Goal: Task Accomplishment & Management: Manage account settings

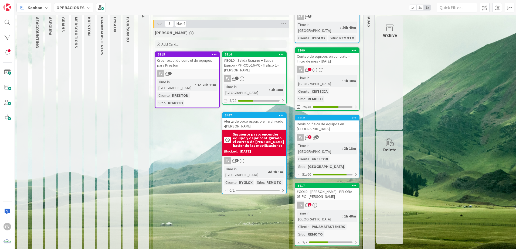
scroll to position [27, 0]
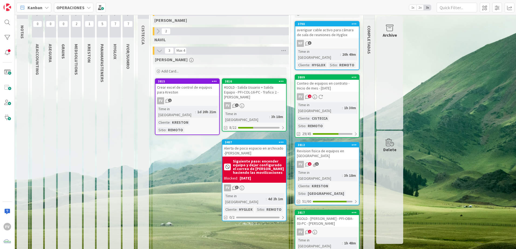
click at [336, 161] on div "FV 2 5" at bounding box center [327, 164] width 64 height 7
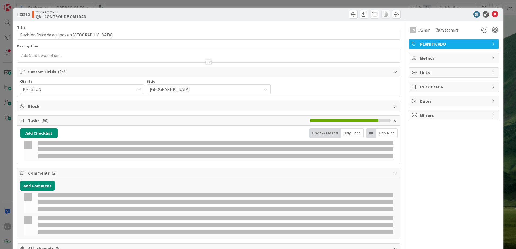
click at [6, 146] on div "ID 3812 OPERACIONES QA - CONTROL DE CALIDAD Title 37 / 128 Revision fisica de e…" at bounding box center [258, 124] width 516 height 249
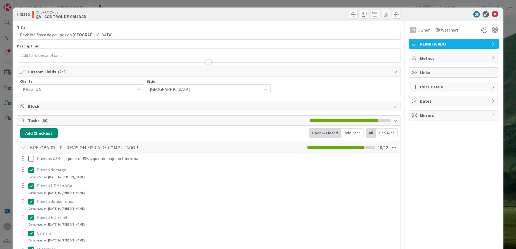
click at [11, 151] on div "FV" at bounding box center [7, 124] width 15 height 249
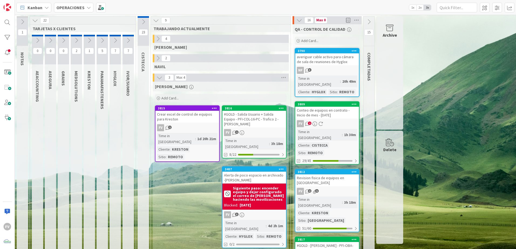
click at [299, 23] on button at bounding box center [299, 20] width 7 height 7
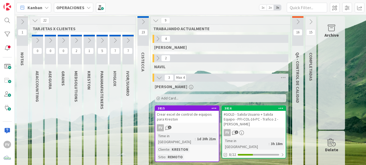
click at [36, 21] on icon at bounding box center [35, 21] width 6 height 6
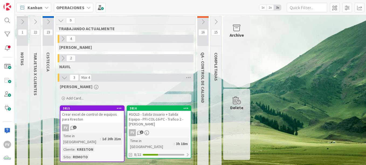
click at [286, 74] on div "1 NOTAS 22 TARJETAS X CLIENTES 23 CISTECCA 9 TRABAJANDO ACTUALMENTE 4 [PERSON_N…" at bounding box center [190, 137] width 349 height 242
drag, startPoint x: 203, startPoint y: 53, endPoint x: 204, endPoint y: 99, distance: 46.1
click at [204, 99] on span "QA - CONTROL DE CALIDAD" at bounding box center [202, 77] width 5 height 51
drag, startPoint x: 205, startPoint y: 96, endPoint x: 204, endPoint y: 57, distance: 38.8
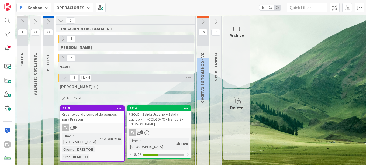
click at [204, 57] on span "QA - CONTROL DE CALIDAD" at bounding box center [202, 77] width 5 height 51
drag, startPoint x: 204, startPoint y: 57, endPoint x: 203, endPoint y: 101, distance: 44.2
click at [203, 102] on span "QA - CONTROL DE CALIDAD" at bounding box center [202, 77] width 5 height 51
drag, startPoint x: 203, startPoint y: 101, endPoint x: 201, endPoint y: 54, distance: 47.2
click at [201, 54] on span "QA - CONTROL DE CALIDAD" at bounding box center [202, 77] width 5 height 51
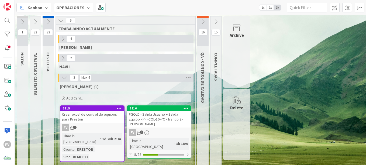
drag, startPoint x: 201, startPoint y: 54, endPoint x: 220, endPoint y: 76, distance: 29.3
click at [221, 76] on div "COMPLETADAS" at bounding box center [217, 67] width 13 height 34
drag, startPoint x: 217, startPoint y: 78, endPoint x: 215, endPoint y: 53, distance: 24.3
click at [215, 53] on span "COMPLETADAS" at bounding box center [216, 67] width 5 height 28
drag, startPoint x: 215, startPoint y: 53, endPoint x: 216, endPoint y: 80, distance: 26.2
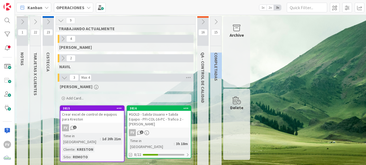
click at [215, 79] on span "COMPLETADAS" at bounding box center [216, 67] width 5 height 28
drag, startPoint x: 216, startPoint y: 80, endPoint x: 213, endPoint y: 46, distance: 34.4
click at [213, 46] on div "15 COMPLETADAS" at bounding box center [216, 135] width 11 height 239
drag, startPoint x: 213, startPoint y: 46, endPoint x: 265, endPoint y: 56, distance: 53.1
click at [265, 56] on div "1 NOTAS 22 TARJETAS X CLIENTES 23 CISTECCA 9 TRABAJANDO ACTUALMENTE 4 [PERSON_N…" at bounding box center [190, 137] width 349 height 242
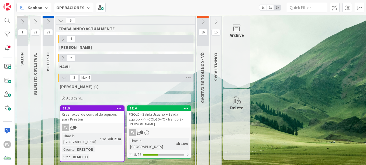
click at [215, 52] on div "COMPLETADAS" at bounding box center [217, 67] width 13 height 34
drag, startPoint x: 216, startPoint y: 53, endPoint x: 220, endPoint y: 81, distance: 28.9
click at [220, 81] on div "COMPLETADAS" at bounding box center [217, 67] width 13 height 34
drag, startPoint x: 220, startPoint y: 81, endPoint x: 270, endPoint y: 72, distance: 50.7
click at [270, 72] on div "1 NOTAS 22 TARJETAS X CLIENTES 23 CISTECCA 9 TRABAJANDO ACTUALMENTE 4 [PERSON_N…" at bounding box center [190, 137] width 349 height 242
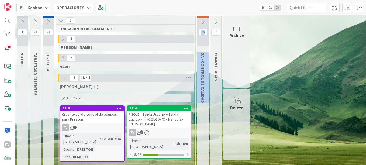
drag, startPoint x: 203, startPoint y: 101, endPoint x: 204, endPoint y: 49, distance: 52.1
click at [204, 49] on div "16 QA - CONTROL DE CALIDAD" at bounding box center [202, 136] width 11 height 240
click at [319, 80] on div "1 NOTAS 22 TARJETAS X CLIENTES 23 CISTECCA 9 TRABAJANDO ACTUALMENTE 4 [PERSON_N…" at bounding box center [190, 137] width 349 height 242
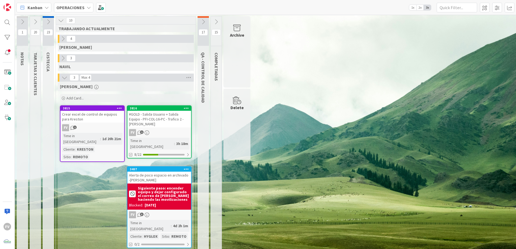
click at [38, 22] on button at bounding box center [35, 22] width 11 height 8
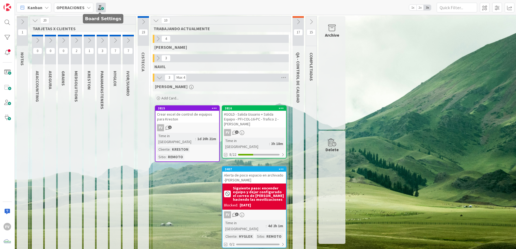
click at [104, 8] on span at bounding box center [101, 8] width 10 height 10
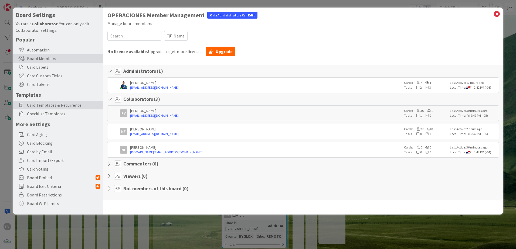
click at [50, 104] on span "Card Templates & Recurrence" at bounding box center [63, 105] width 73 height 6
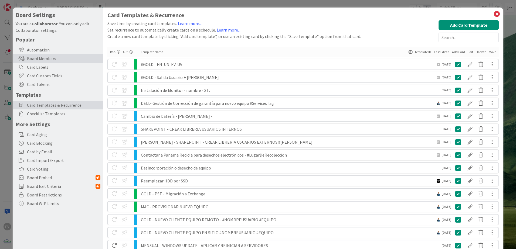
click at [54, 60] on div "Board Members" at bounding box center [58, 58] width 90 height 9
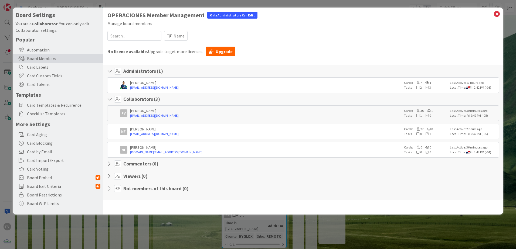
drag, startPoint x: 453, startPoint y: 156, endPoint x: 402, endPoint y: 169, distance: 53.3
click at [402, 169] on section "Commenters ( 0 )" at bounding box center [303, 165] width 392 height 10
click at [61, 106] on span "Card Templates & Recurrence" at bounding box center [63, 105] width 73 height 6
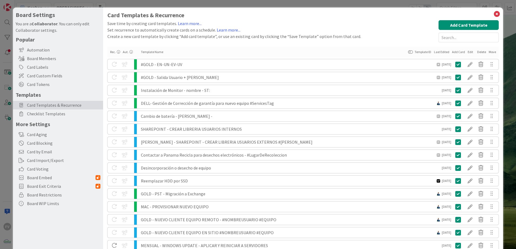
click at [126, 63] on div at bounding box center [126, 64] width 11 height 9
click at [129, 53] on icon at bounding box center [130, 51] width 3 height 3
click at [130, 53] on icon at bounding box center [130, 51] width 3 height 3
click at [464, 182] on div at bounding box center [469, 180] width 11 height 9
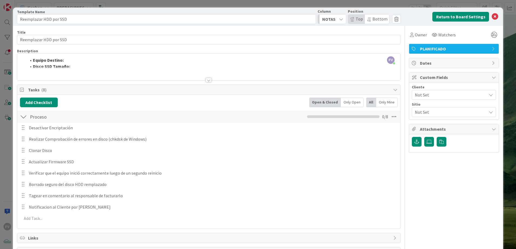
click at [6, 158] on div "Card Template Template Name 23 / 128 Reemplazar HDD por SSD Column NOTAS Positi…" at bounding box center [258, 124] width 516 height 249
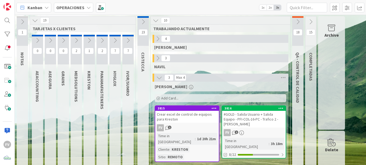
click at [296, 23] on icon at bounding box center [298, 22] width 6 height 6
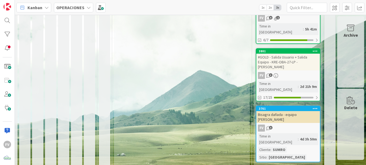
scroll to position [430, 39]
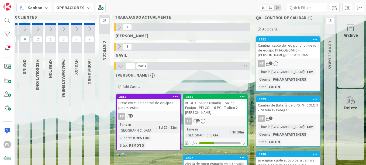
scroll to position [0, 39]
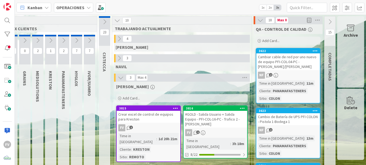
click at [261, 22] on icon at bounding box center [261, 20] width 6 height 6
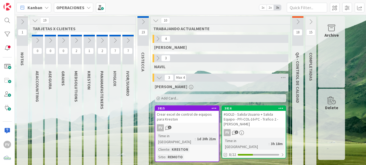
click at [101, 44] on button at bounding box center [102, 40] width 11 height 8
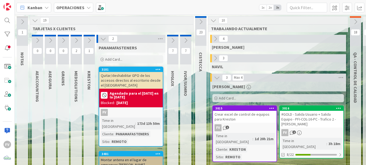
click at [104, 39] on icon at bounding box center [103, 39] width 6 height 6
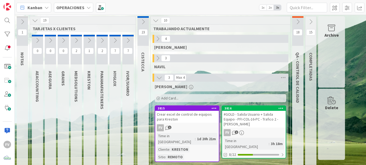
click at [114, 40] on icon at bounding box center [115, 40] width 6 height 6
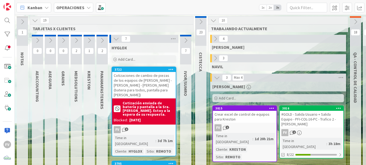
click at [116, 40] on icon at bounding box center [116, 39] width 6 height 6
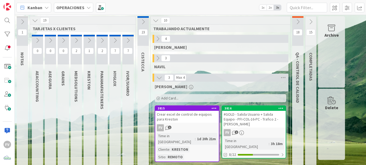
click at [156, 56] on icon at bounding box center [158, 58] width 6 height 6
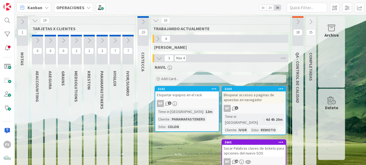
click at [156, 56] on button at bounding box center [159, 58] width 7 height 7
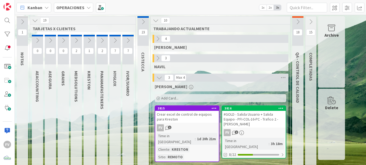
click at [298, 21] on icon at bounding box center [298, 22] width 6 height 6
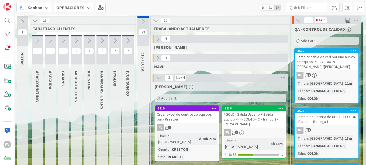
click at [299, 23] on button at bounding box center [299, 20] width 7 height 7
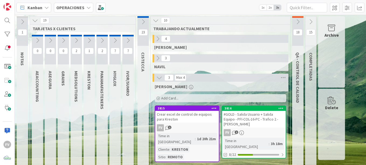
click at [98, 40] on button at bounding box center [102, 40] width 11 height 8
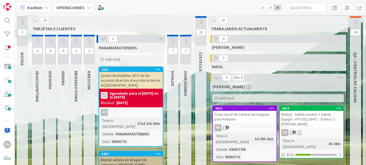
click at [104, 40] on icon at bounding box center [103, 39] width 6 height 6
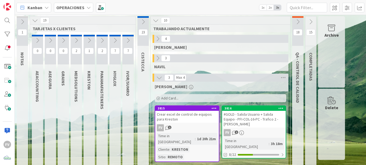
click at [118, 40] on icon at bounding box center [115, 40] width 6 height 6
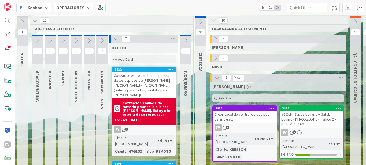
click at [116, 41] on icon at bounding box center [116, 39] width 6 height 6
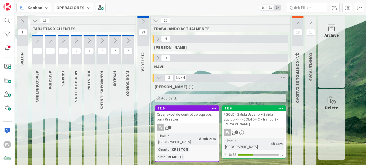
click at [130, 43] on icon at bounding box center [128, 40] width 6 height 6
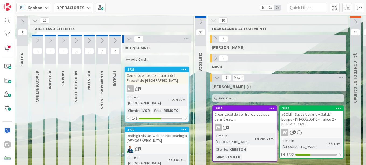
click at [130, 41] on icon at bounding box center [129, 39] width 6 height 6
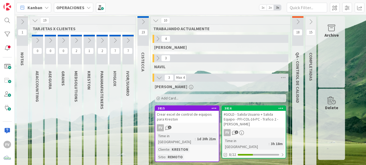
click at [90, 41] on icon at bounding box center [89, 40] width 6 height 6
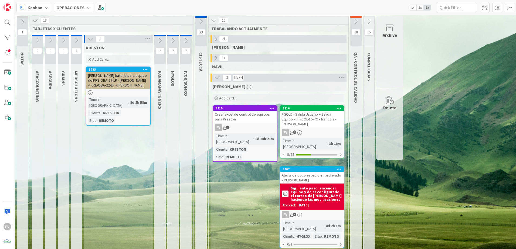
click at [88, 38] on icon at bounding box center [90, 39] width 6 height 6
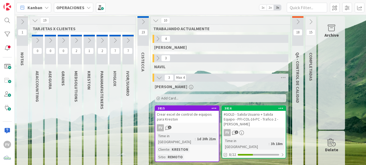
click at [295, 19] on button at bounding box center [297, 22] width 11 height 8
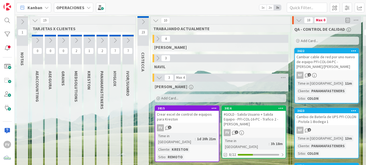
scroll to position [0, 43]
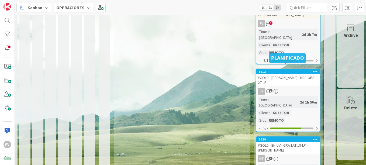
scroll to position [859, 43]
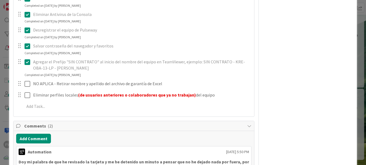
scroll to position [216, 0]
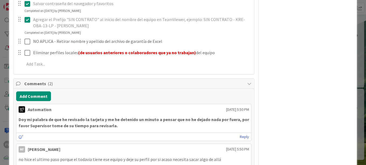
click at [4, 88] on div "ID 3814 OPERACIONES QA - CONTROL DE CALIDAD Title 57 / 128 #GOLD - Salida Equip…" at bounding box center [183, 82] width 366 height 165
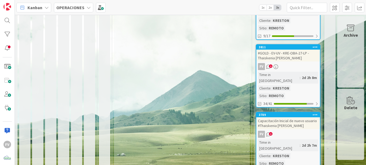
scroll to position [751, 43]
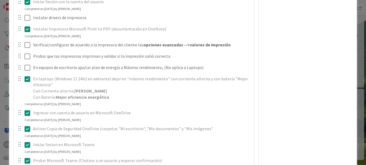
scroll to position [971, 0]
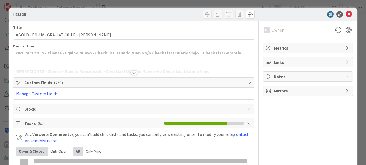
click at [178, 4] on div "ID 3529 Title 48 / 128 #GOLD - EN-UV - GRA-LAT-18-LP - [PERSON_NAME] Descriptio…" at bounding box center [183, 82] width 366 height 165
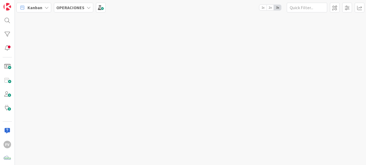
click at [343, 13] on div "Kanban OPERACIONES 1x 2x 3x" at bounding box center [190, 7] width 351 height 15
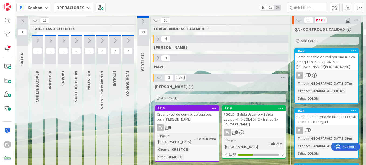
click at [256, 121] on div "#GOLD - Salida Usuario + Salida Equipo - PFI-COL-16-PC - Trafico 2 - [PERSON_NA…" at bounding box center [254, 119] width 64 height 17
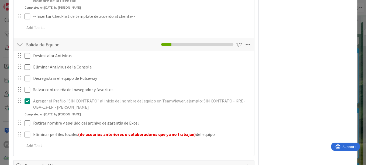
scroll to position [435, 0]
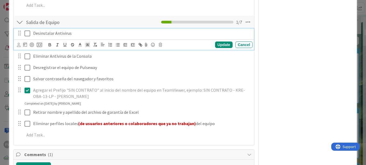
click at [28, 32] on icon at bounding box center [28, 33] width 6 height 6
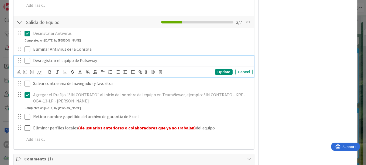
click at [26, 62] on icon at bounding box center [28, 60] width 6 height 6
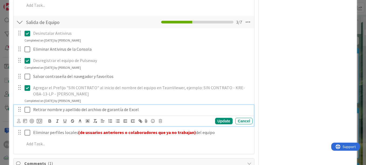
click at [33, 108] on p "Retirar nombre y apellido del archivo de garantía de Excel" at bounding box center [141, 110] width 217 height 6
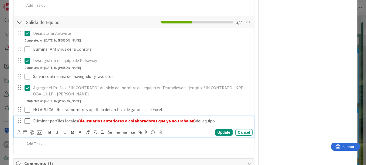
click at [214, 121] on p "Eliminar perfiles locales (de usuarios anteriores o colaboradores que ya no tra…" at bounding box center [141, 121] width 217 height 6
click at [220, 133] on div "Update" at bounding box center [224, 132] width 18 height 6
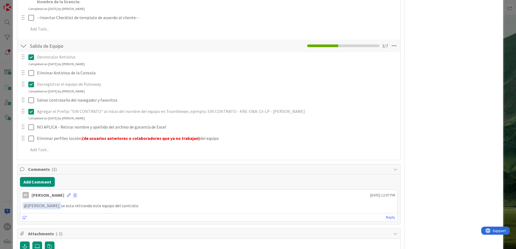
scroll to position [408, 0]
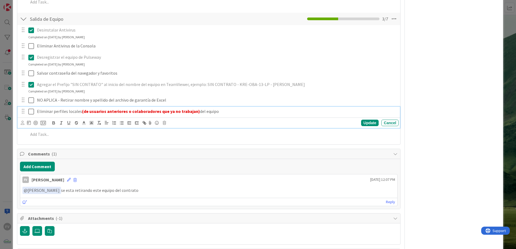
click at [36, 112] on div "Eliminar perfiles locales (de usuarios anteriores o colaboradores que ya no tra…" at bounding box center [217, 111] width 364 height 9
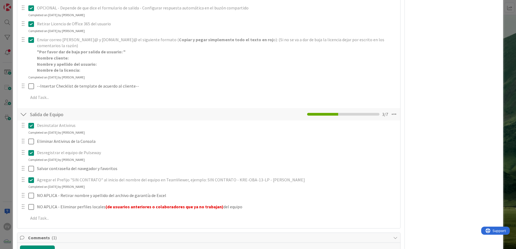
scroll to position [300, 0]
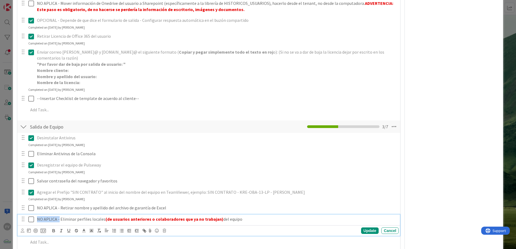
drag, startPoint x: 59, startPoint y: 218, endPoint x: 23, endPoint y: 217, distance: 35.6
click at [23, 165] on div "NO APLICA - Eliminar perfiles locales (de usuarios anteriores o colaboradores q…" at bounding box center [209, 219] width 379 height 9
click at [220, 165] on p "Eliminar perfiles locales (de usuarios anteriores o colaboradores que ya no tra…" at bounding box center [216, 219] width 359 height 6
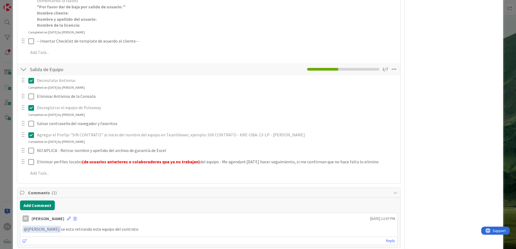
scroll to position [408, 0]
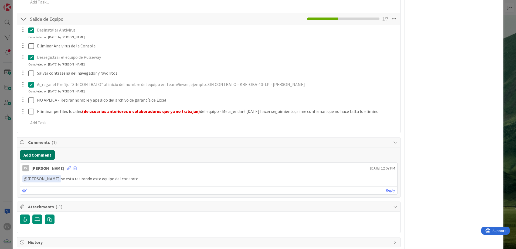
click at [45, 155] on button "Add Comment" at bounding box center [37, 155] width 35 height 10
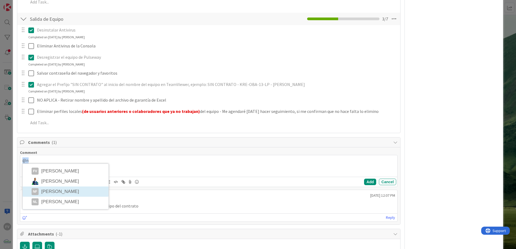
drag, startPoint x: 37, startPoint y: 161, endPoint x: -1, endPoint y: 160, distance: 38.6
click at [0, 160] on html "FV Kanban OPERACIONES 1x 2x 3x 1 NOTAS 19 TARJETAS X CLIENTES 0 AEACCOUNTING 0 …" at bounding box center [258, 124] width 516 height 249
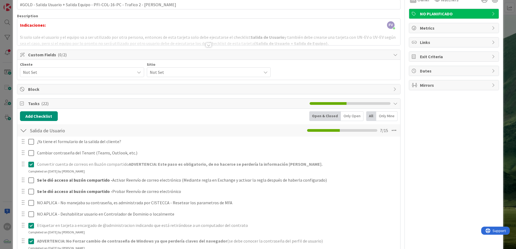
scroll to position [0, 0]
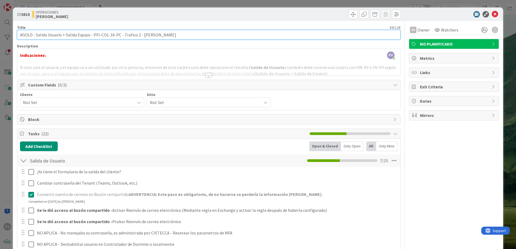
drag, startPoint x: 94, startPoint y: 33, endPoint x: 120, endPoint y: 35, distance: 26.3
click at [120, 35] on input "#GOLD - Salida Usuario + Salida Equipo - PFI-COL-16-PC - Trafico 2 - [PERSON_NA…" at bounding box center [208, 35] width 383 height 10
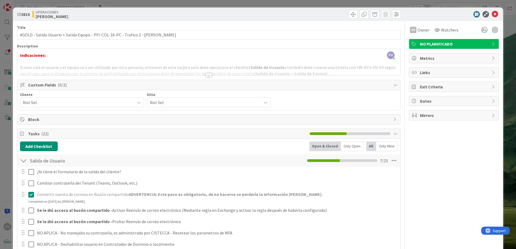
click at [288, 26] on div "Title 84 / 128" at bounding box center [208, 27] width 383 height 5
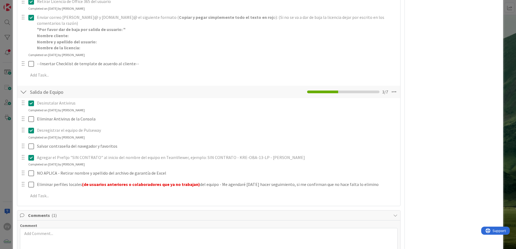
scroll to position [351, 0]
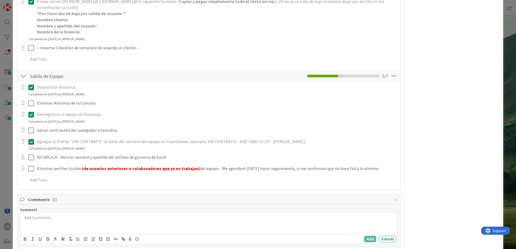
click at [264, 165] on span "Comments ( 1 )" at bounding box center [209, 199] width 362 height 6
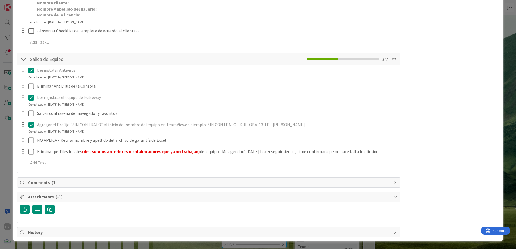
click at [83, 165] on span "Attachments ( -1 )" at bounding box center [209, 197] width 362 height 6
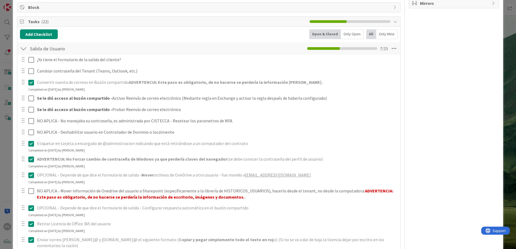
scroll to position [162, 0]
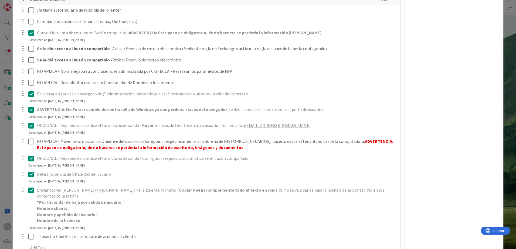
click at [366, 141] on div "FV Owner Watchers NO PLANIFICADO Metrics Links Exit Criteria Dates Mirrors" at bounding box center [454, 140] width 90 height 563
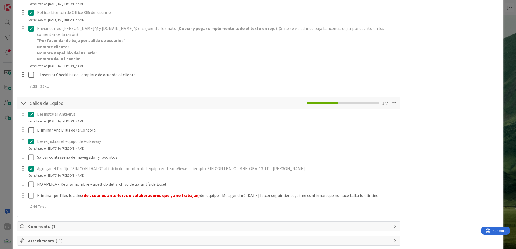
scroll to position [346, 0]
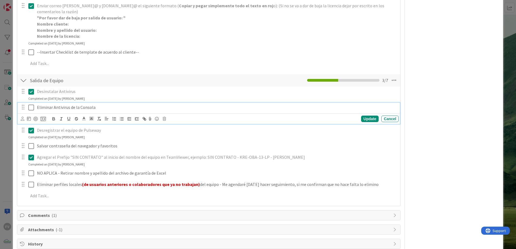
click at [34, 108] on icon at bounding box center [31, 107] width 6 height 6
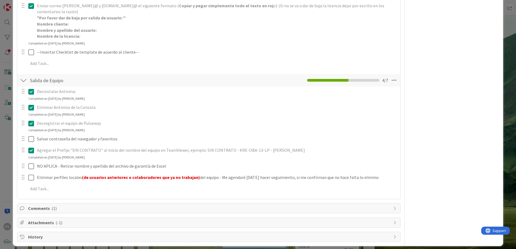
click at [9, 102] on div "ID 3816 OPERACIONES FERNANDO Title 84 / 128 #GOLD - Salida Usuario + Salida Equ…" at bounding box center [258, 124] width 516 height 249
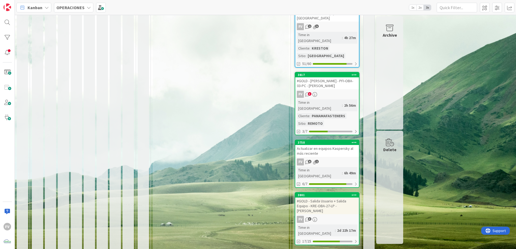
scroll to position [332, 0]
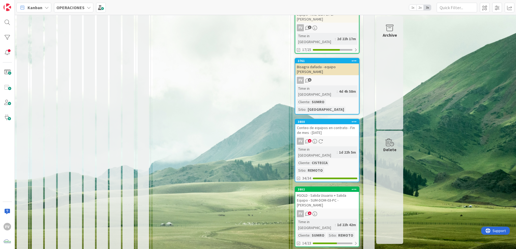
scroll to position [521, 0]
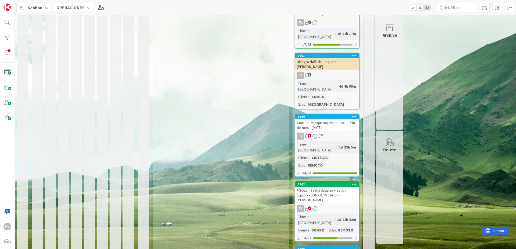
click at [336, 165] on div "#GOLD - Salida Usuario + Salida Equipo - SUM-DOM-03-PC - [PERSON_NAME]" at bounding box center [327, 195] width 64 height 17
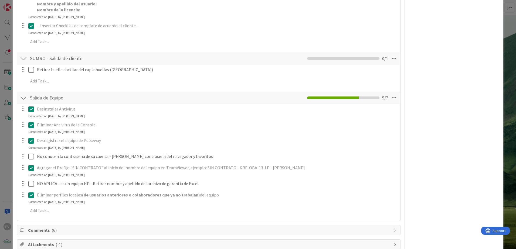
scroll to position [404, 0]
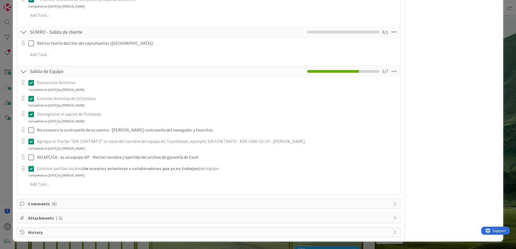
click at [59, 165] on span "Comments ( 6 )" at bounding box center [209, 204] width 362 height 6
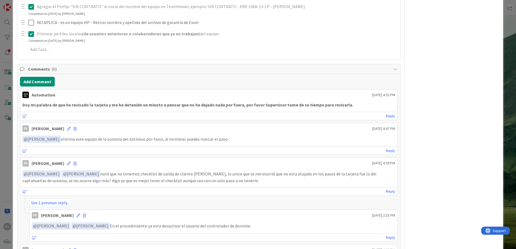
scroll to position [431, 0]
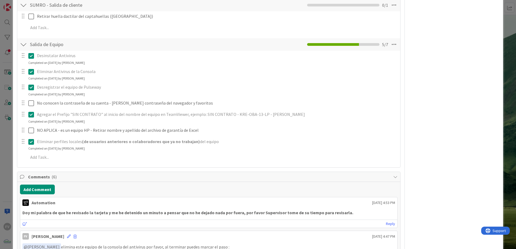
click at [9, 101] on div "ID 3802 OPERACIONES QA - CONTROL DE CALIDAD Title 70 / 128 #GOLD - Salida Usuar…" at bounding box center [258, 124] width 516 height 249
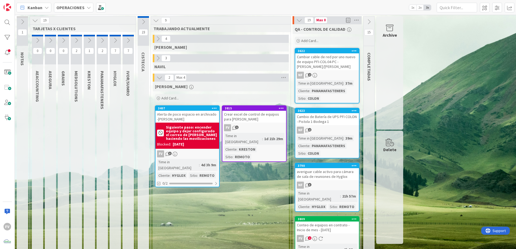
click at [298, 20] on icon at bounding box center [299, 20] width 6 height 6
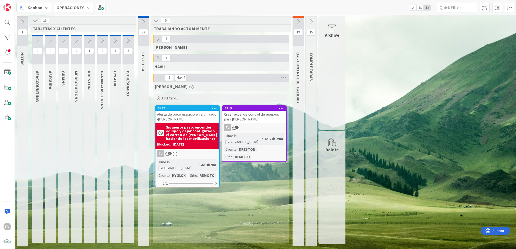
click at [366, 126] on div "1 NOTAS 19 TARJETAS X CLIENTES 0 AEACCOUNTING 0 ASEGURA 0 GRAINS 2 MEDSOLUTIONS…" at bounding box center [265, 132] width 499 height 233
click at [366, 160] on div "1 NOTAS 19 TARJETAS X CLIENTES 0 AEACCOUNTING 0 ASEGURA 0 GRAINS 2 MEDSOLUTIONS…" at bounding box center [265, 132] width 499 height 233
click at [285, 165] on div "FERNANDO Add Card... 3815 Crear excel de control de equipos para Kreston FV 1 T…" at bounding box center [221, 163] width 136 height 162
click at [142, 22] on icon at bounding box center [143, 22] width 6 height 6
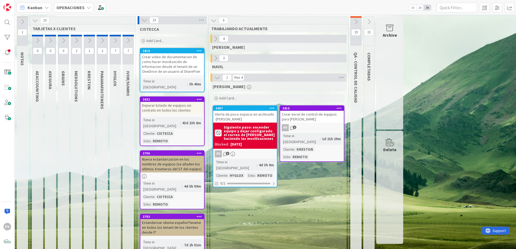
click at [171, 64] on div "Crear video de documentacion de como hacer movilización de informacion desde el…" at bounding box center [172, 64] width 64 height 22
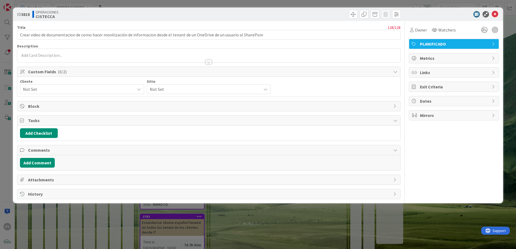
click at [366, 40] on div "PLANIFICADO" at bounding box center [454, 44] width 90 height 10
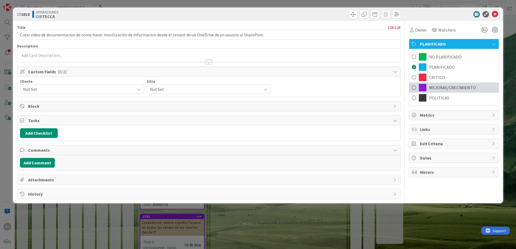
click at [366, 85] on span at bounding box center [423, 88] width 8 height 8
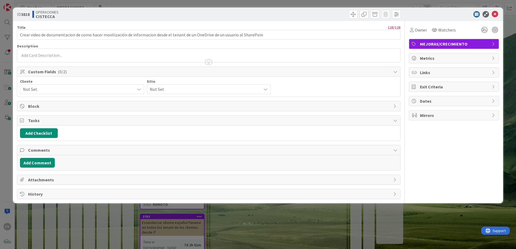
click at [366, 6] on div "ID 3818 OPERACIONES CISTECCA Title 128 / 128 Crear video de documentacion de co…" at bounding box center [258, 124] width 516 height 249
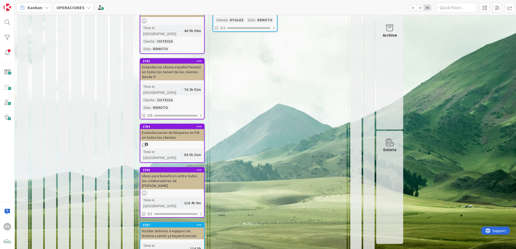
scroll to position [162, 0]
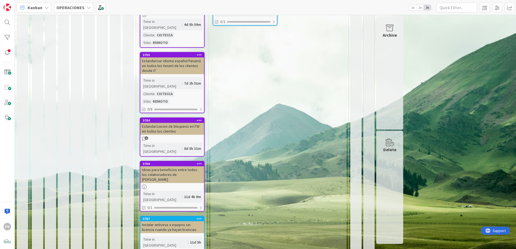
click at [176, 165] on div "Instalar antivirus a equipos sin licencia cuando ya hayan licencias" at bounding box center [172, 227] width 64 height 12
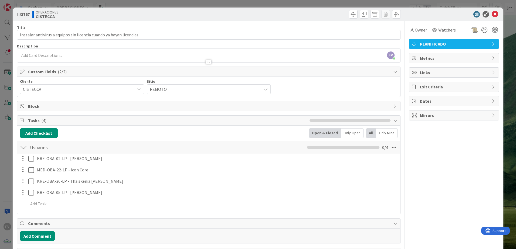
click at [9, 139] on div "ID 3767 OPERACIONES CISTECCA Title 67 / 128 Instalar antivirus a equipos sin li…" at bounding box center [258, 124] width 516 height 249
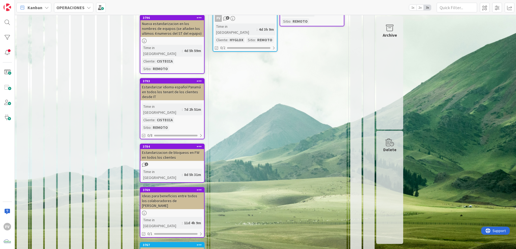
scroll to position [135, 0]
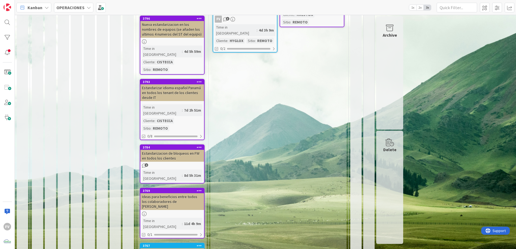
click at [344, 165] on div "FERNANDO Add Card... 3815 Crear excel de control de equipos para Kreston FV 1 T…" at bounding box center [278, 188] width 136 height 483
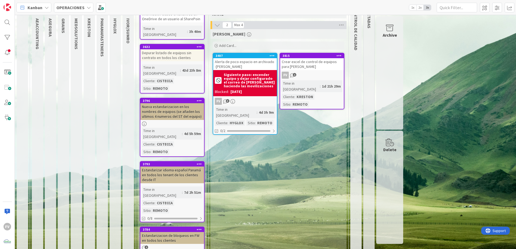
scroll to position [0, 0]
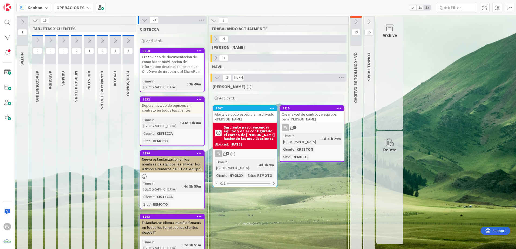
click at [145, 19] on icon at bounding box center [144, 20] width 6 height 6
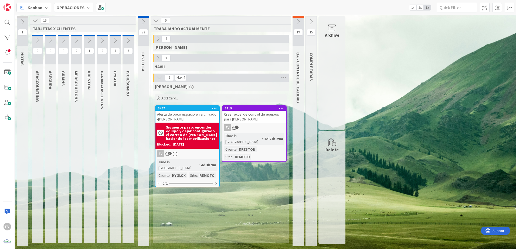
click at [35, 21] on icon at bounding box center [35, 21] width 6 height 6
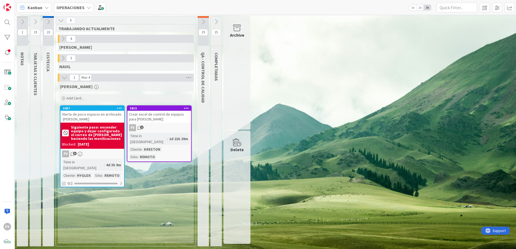
click at [33, 23] on icon at bounding box center [35, 22] width 6 height 6
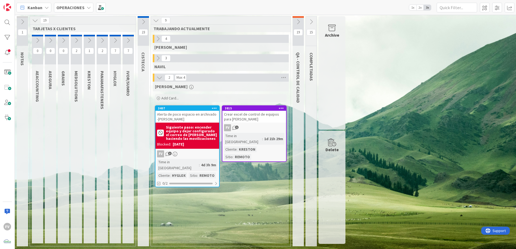
click at [101, 40] on icon at bounding box center [102, 40] width 6 height 6
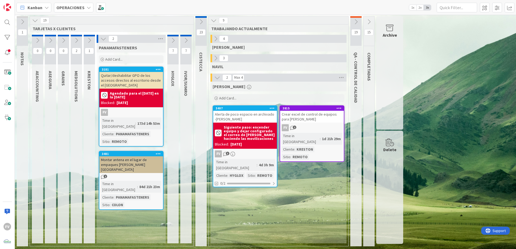
click at [124, 87] on div "Quitar/deshabilitar GPO de los accesos directos al escritorio desde el [GEOGRAP…" at bounding box center [131, 80] width 64 height 17
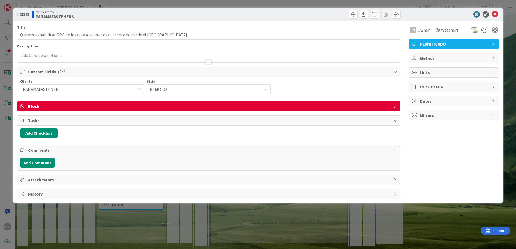
click at [358, 107] on span "Block" at bounding box center [209, 106] width 362 height 6
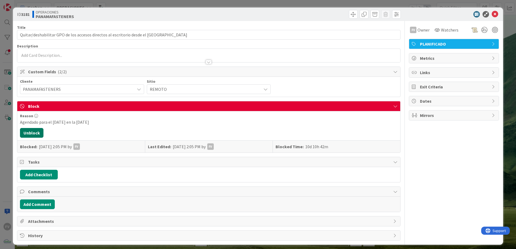
click at [36, 132] on button "Unblock" at bounding box center [31, 133] width 23 height 10
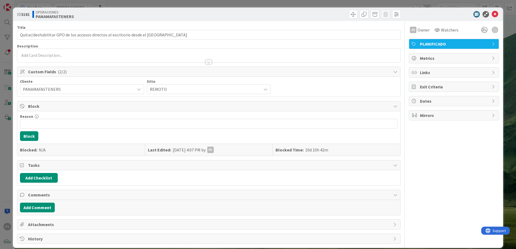
click at [43, 165] on span "Tasks" at bounding box center [209, 165] width 362 height 6
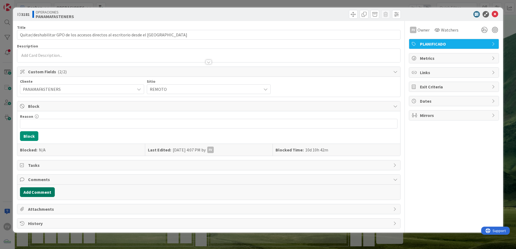
click at [43, 165] on button "Add Comment" at bounding box center [37, 192] width 35 height 10
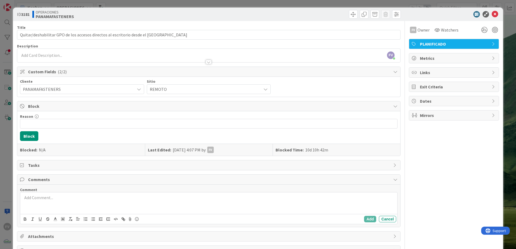
click at [47, 165] on p at bounding box center [208, 198] width 372 height 6
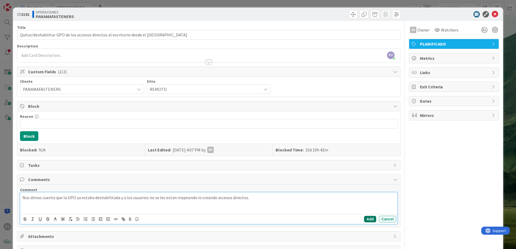
click at [365, 165] on button "Add" at bounding box center [370, 219] width 12 height 6
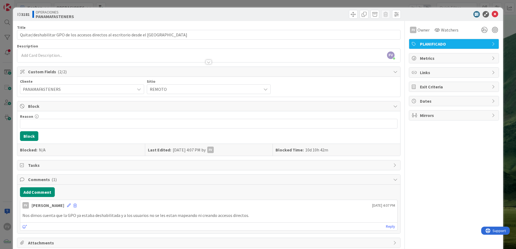
click at [366, 51] on div "ID 3181 OPERACIONES PANAMAFASTENERS Title 73 / 128 Quitar/deshabilitar GPO de l…" at bounding box center [258, 124] width 516 height 249
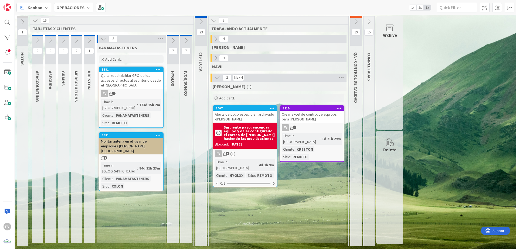
click at [357, 23] on icon at bounding box center [356, 22] width 6 height 6
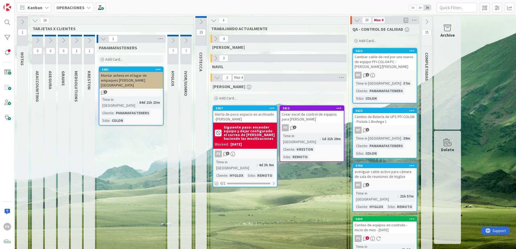
click at [104, 37] on icon at bounding box center [103, 39] width 6 height 6
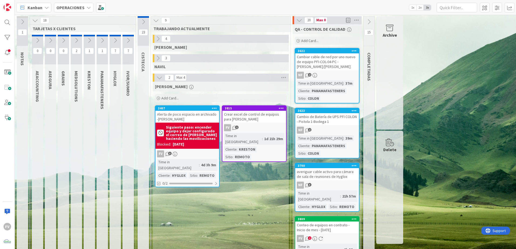
click at [90, 37] on icon at bounding box center [89, 40] width 6 height 6
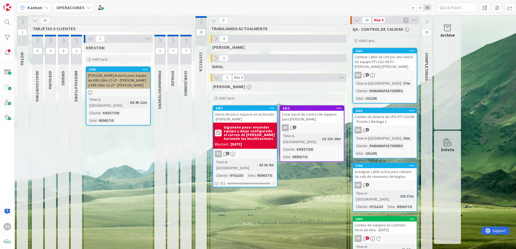
click at [90, 37] on icon at bounding box center [90, 39] width 6 height 6
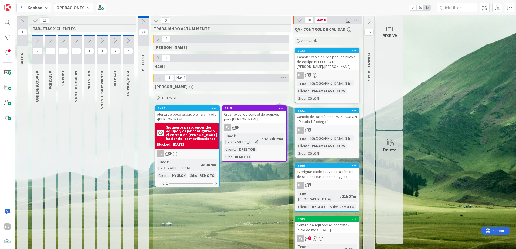
click at [120, 35] on div at bounding box center [115, 36] width 11 height 2
click at [116, 40] on icon at bounding box center [115, 40] width 6 height 6
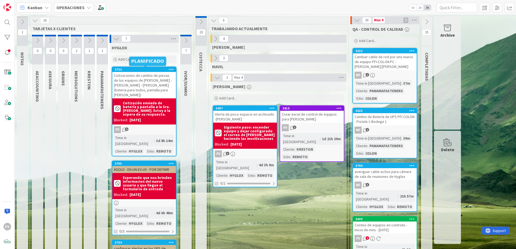
click at [152, 72] on div "Cotizaciones de cambio de piezas de los equipos de [PERSON_NAME] - [PERSON_NAME…" at bounding box center [144, 85] width 64 height 26
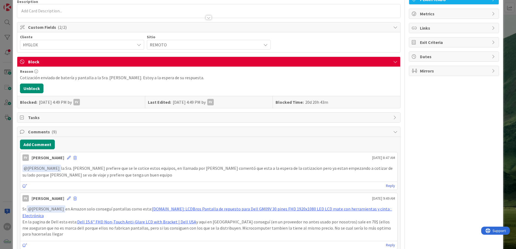
scroll to position [27, 0]
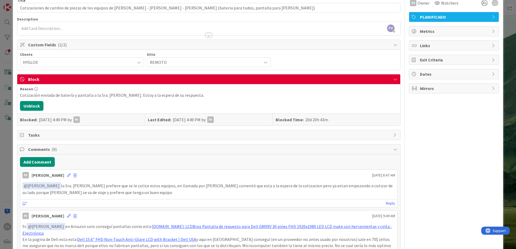
click at [366, 88] on div "ID 3722 OPERACIONES HYGLOX Title 119 / 128 Cotizaciones de cambio de piezas de …" at bounding box center [258, 124] width 516 height 249
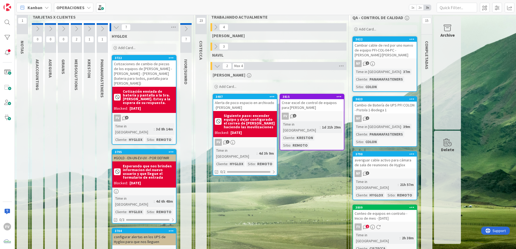
scroll to position [27, 0]
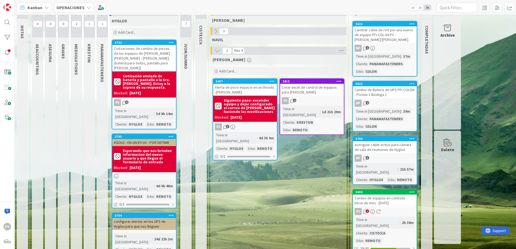
click at [150, 149] on b "Esperando que nos brinden informacion del nuevo usuario y que llegue el formula…" at bounding box center [149, 156] width 52 height 15
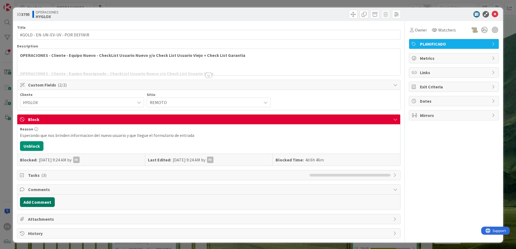
click at [50, 165] on button "Add Comment" at bounding box center [37, 202] width 35 height 10
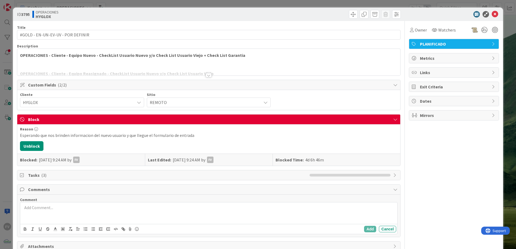
click at [52, 165] on p at bounding box center [208, 208] width 372 height 6
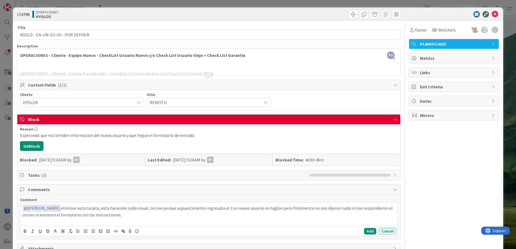
click at [358, 165] on div "Add Cancel" at bounding box center [208, 231] width 377 height 10
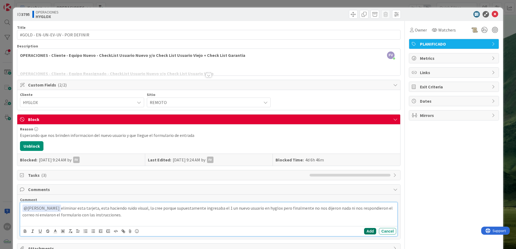
click at [364, 165] on button "Add" at bounding box center [370, 231] width 12 height 6
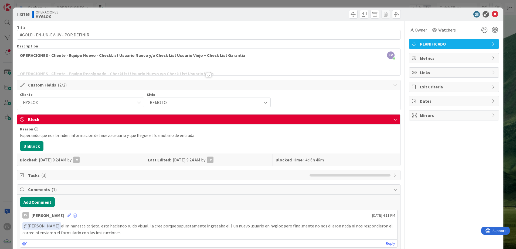
click at [65, 165] on span "Comments ( 1 )" at bounding box center [209, 189] width 362 height 6
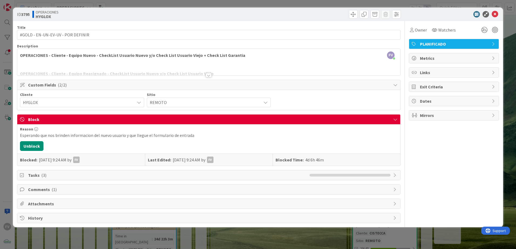
click at [63, 165] on span "Tasks ( 3 )" at bounding box center [167, 175] width 279 height 6
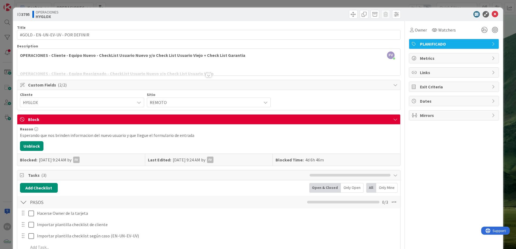
click at [54, 165] on span "Tasks ( 3 )" at bounding box center [167, 175] width 279 height 6
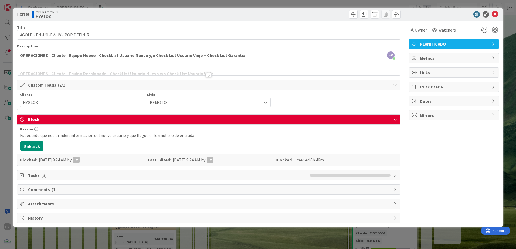
click at [9, 144] on div "ID 3795 OPERACIONES HYGLOX Title 33 / 128 #GOLD - EN-UN-EV-UV - POR DEFINIR Des…" at bounding box center [258, 124] width 516 height 249
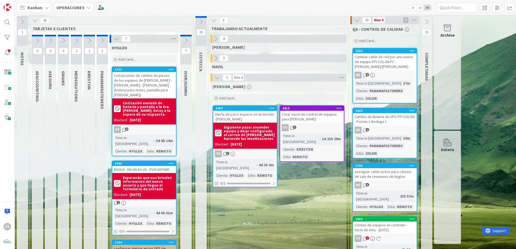
click at [93, 44] on button at bounding box center [89, 40] width 11 height 8
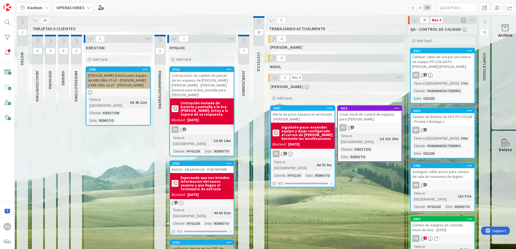
click at [106, 62] on div "Add Card..." at bounding box center [118, 59] width 65 height 8
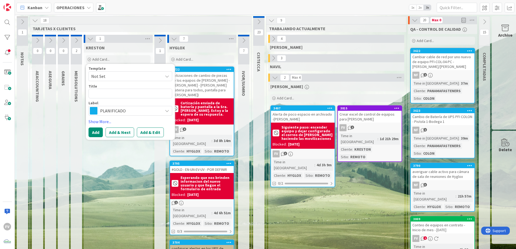
type textarea "x"
type textarea "R"
type textarea "x"
type textarea "Re"
type textarea "x"
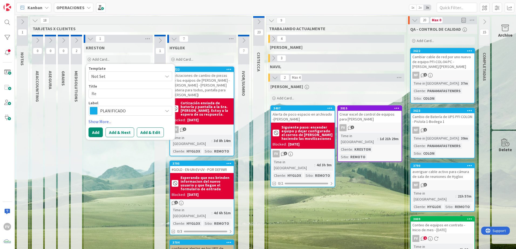
type textarea "Rev"
type textarea "x"
type textarea "Revi"
type textarea "x"
type textarea "Revisi"
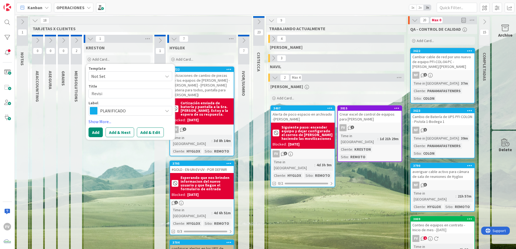
type textarea "x"
type textarea "Revisió"
type textarea "x"
type textarea "Revisión"
type textarea "x"
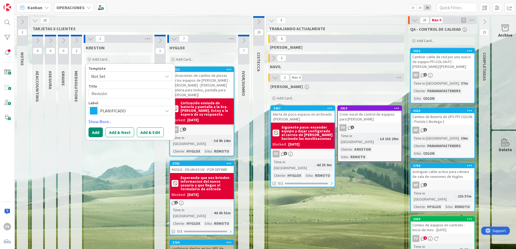
type textarea "Revisión"
type textarea "x"
type textarea "Revisión d"
type textarea "x"
type textarea "Revisión de"
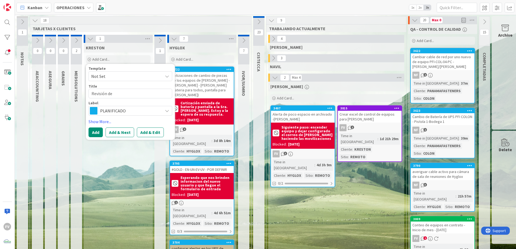
type textarea "x"
type textarea "Revisión de"
type textarea "x"
type textarea "Revisión d"
type textarea "x"
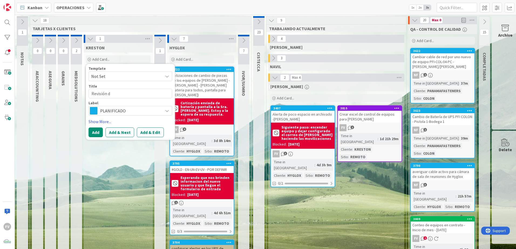
type textarea "Revisión"
type textarea "x"
type textarea "Revisión"
type textarea "x"
type textarea "Revisió"
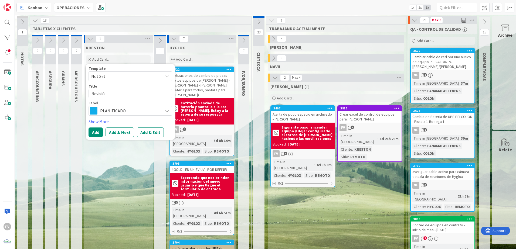
type textarea "x"
type textarea "Revisi"
type textarea "x"
type textarea "Revis"
type textarea "x"
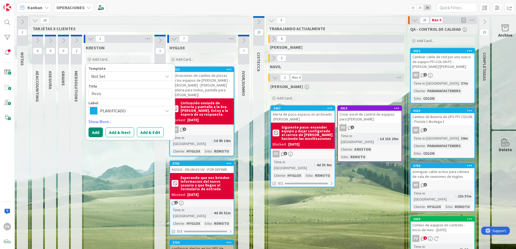
type textarea "Revi"
type textarea "x"
type textarea "Rev"
type textarea "x"
type textarea "Re"
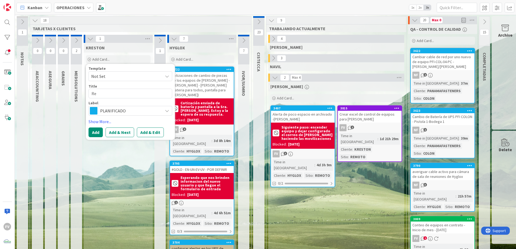
type textarea "x"
type textarea "R"
type textarea "x"
type textarea "C"
type textarea "x"
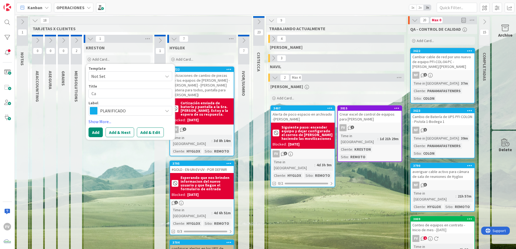
type textarea "Cam"
type textarea "x"
type textarea "Camb"
type textarea "x"
type textarea "Cambi"
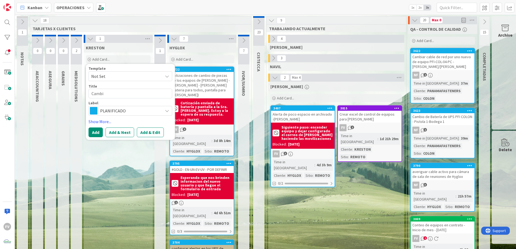
type textarea "x"
type textarea "Cambio"
type textarea "x"
type textarea "Cambio d"
type textarea "x"
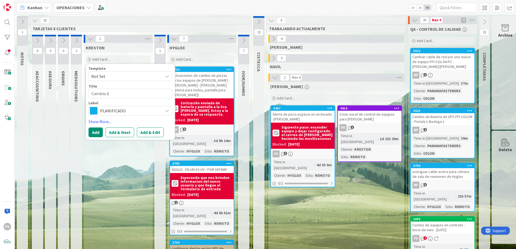
type textarea "Cambio de"
type textarea "x"
type textarea "Cambio de"
type textarea "x"
type textarea "Cambio de b"
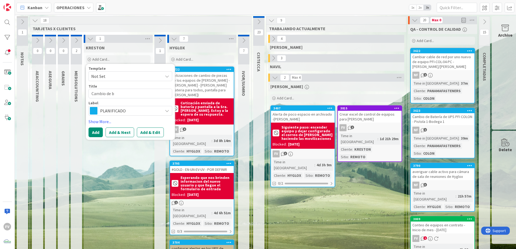
type textarea "x"
type textarea "Cambio de ba"
type textarea "x"
type textarea "Cambio de bate"
type textarea "x"
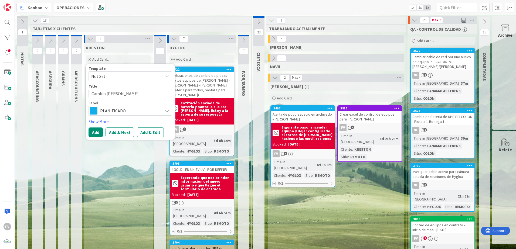
type textarea "Cambio de bater"
type textarea "x"
type textarea "Cambio de baterí"
type textarea "x"
type textarea "Cambio de batería"
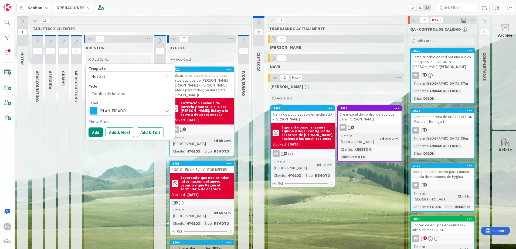
type textarea "x"
type textarea "Cambio de batería"
type textarea "x"
type textarea "Cambio de batería d"
type textarea "x"
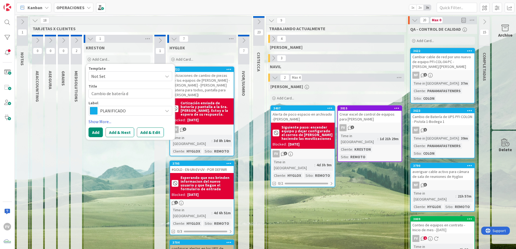
type textarea "Cambio de batería de"
type textarea "x"
type textarea "Cambio de batería de"
type textarea "x"
type textarea "Cambio de batería de 2"
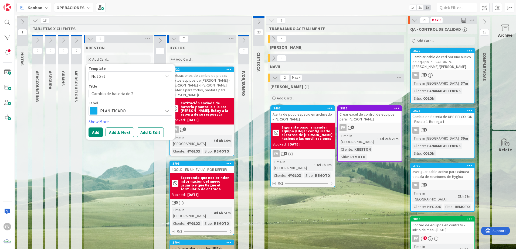
type textarea "x"
type textarea "Cambio de batería de 2"
type textarea "x"
type textarea "Cambio de batería de 2 u"
type textarea "x"
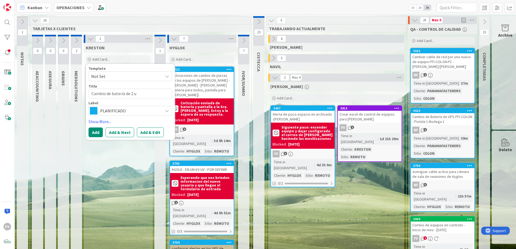
type textarea "Cambio de batería de 2"
type textarea "x"
type textarea "Cambio de batería de 2 U"
type textarea "x"
type textarea "Cambio de batería de 2 UP"
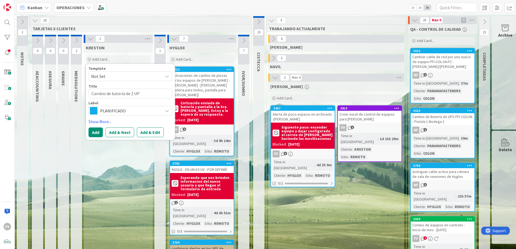
type textarea "x"
type textarea "Cambio de batería de 2 UPS"
type textarea "x"
type textarea "Cambio de batería de 2 UPS d"
type textarea "x"
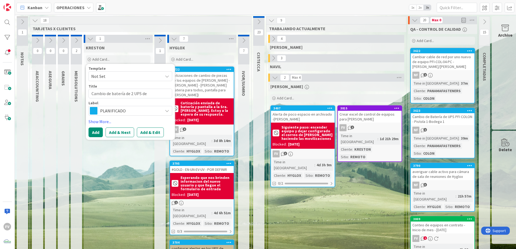
type textarea "Cambio de batería de 2 UPS de"
type textarea "x"
type textarea "Cambio de batería de 2 UPS de c"
type textarea "x"
type textarea "Cambio de batería de 2 UPS de co"
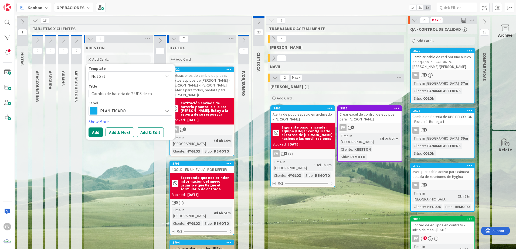
type textarea "x"
type textarea "Cambio de batería de 2 UPS de con"
type textarea "x"
type textarea "Cambio de batería de 2 UPS de cont"
type textarea "x"
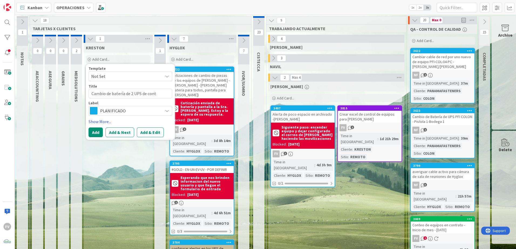
type textarea "Cambio de batería de 2 UPS de conta"
type textarea "x"
type textarea "Cambio de batería de 2 UPS de contab"
type textarea "x"
type textarea "Cambio de batería de 2 UPS de contabi"
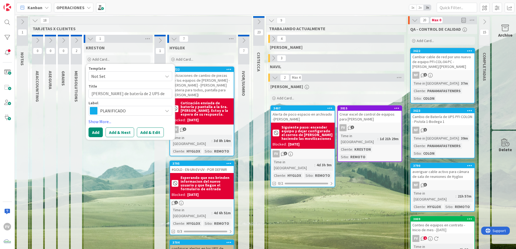
type textarea "x"
type textarea "Cambio de batería de 2 UPS de contabil"
type textarea "x"
type textarea "Cambio de batería de 2 UPS de contabili"
type textarea "x"
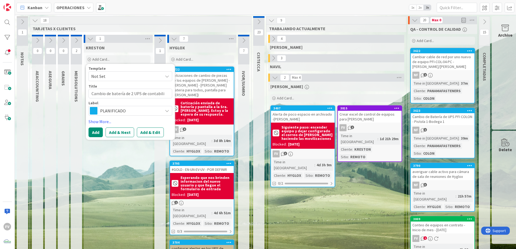
type textarea "Cambio de batería de 2 UPS de contabilid"
type textarea "x"
type textarea "Cambio de batería de 2 UPS de contabilida"
type textarea "x"
type textarea "Cambio de batería de 2 UPS de contabilidad"
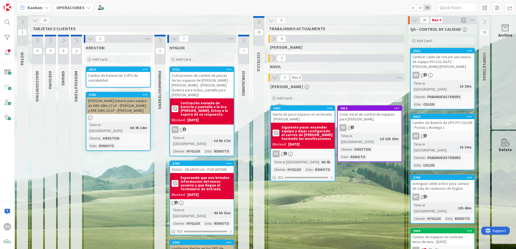
click at [108, 52] on div "KRESTON" at bounding box center [118, 48] width 69 height 10
click at [110, 59] on div "Add Card..." at bounding box center [118, 59] width 65 height 8
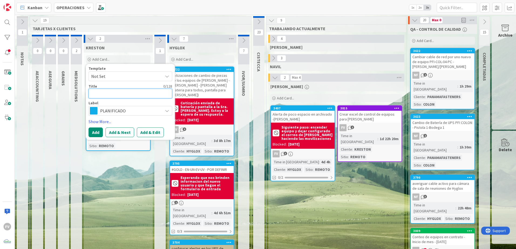
type textarea "x"
type textarea "R"
type textarea "x"
type textarea "Re"
type textarea "x"
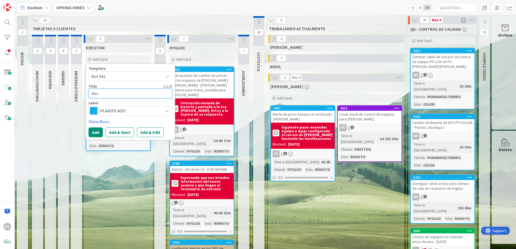
type textarea "Revi"
type textarea "x"
type textarea "Revis"
type textarea "x"
type textarea "Revisi"
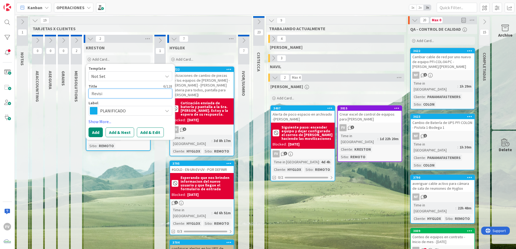
type textarea "x"
type textarea "Revisió"
type textarea "x"
type textarea "Revisión"
type textarea "x"
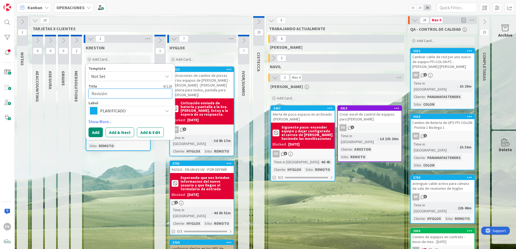
type textarea "Revisión"
type textarea "x"
type textarea "Revisión fi"
type textarea "x"
type textarea "Revisión fis"
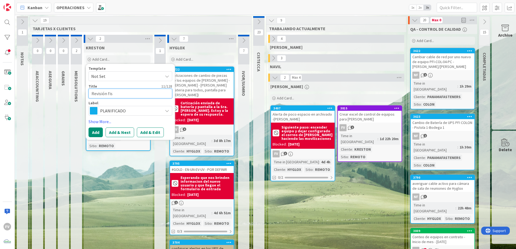
type textarea "x"
type textarea "Revisión fisi"
type textarea "x"
type textarea "Revisión fisic"
type textarea "x"
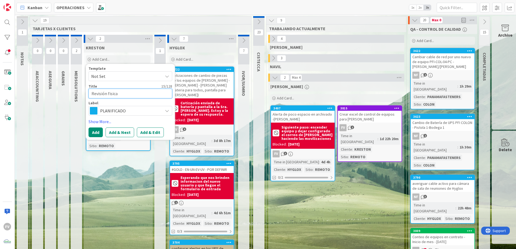
type textarea "Revisión fisica"
type textarea "x"
type textarea "Revisión fisica d"
type textarea "x"
type textarea "Revisión fisica de"
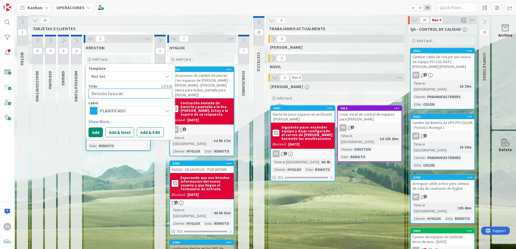
type textarea "x"
type textarea "Revisión fisica de"
type textarea "x"
type textarea "Revisión fisica de e"
type textarea "x"
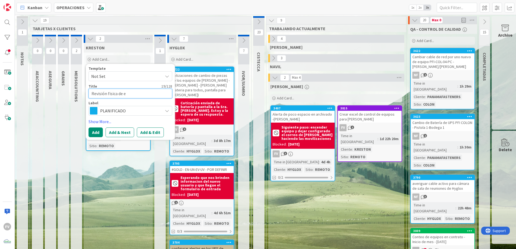
type textarea "Revisión fisica de eq"
type textarea "x"
type textarea "Revisión fisica de equ"
type textarea "x"
type textarea "Revisión fisica de equi"
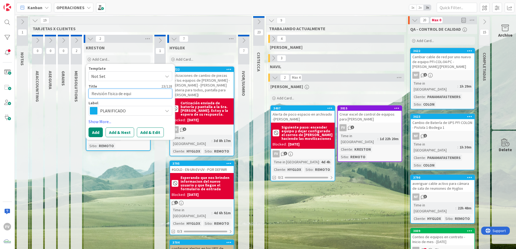
type textarea "x"
type textarea "Revisión fisica de equio"
type textarea "x"
type textarea "Revisión fisica de equip"
type textarea "x"
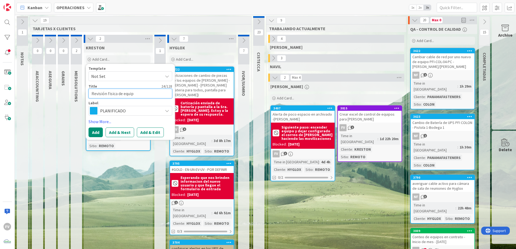
type textarea "Revisión fisica de equipó"
type textarea "x"
type textarea "Revisión fisica de equip"
type textarea "x"
type textarea "Revisión fisica de equi"
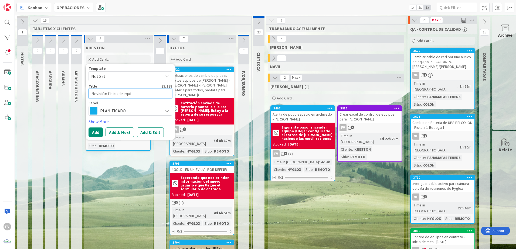
type textarea "x"
type textarea "Revisión fisica de equip"
type textarea "x"
type textarea "Revisión fisica de equipo"
type textarea "x"
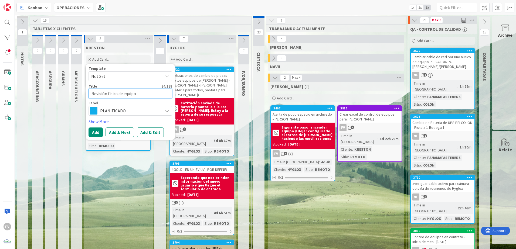
type textarea "Revisión fisica de equipo"
type textarea "x"
type textarea "Revisión fisica de equipo"
type textarea "x"
type textarea "Revisión fisica de equipo"
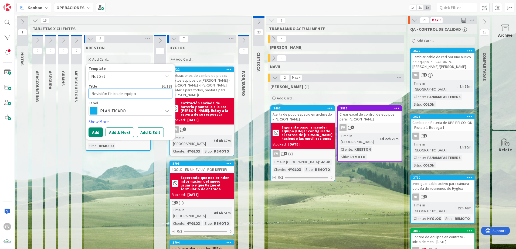
type textarea "x"
type textarea "Revisión fisica de equipo -"
type textarea "x"
type textarea "Revisión fisica de equipo -"
click at [151, 92] on textarea "Revisión fisica de equipo -" at bounding box center [130, 94] width 84 height 10
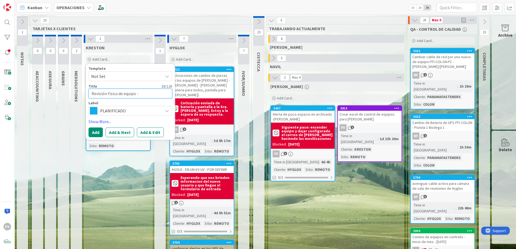
type textarea "x"
type textarea "Revisión fisica de equipo - K"
type textarea "x"
type textarea "Revisión fisica de equipo - KE"
type textarea "x"
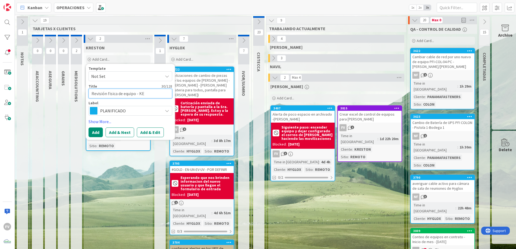
type textarea "Revisión fisica de equipo - KE-"
type textarea "x"
type textarea "Revisión fisica de equipo - KE"
type textarea "x"
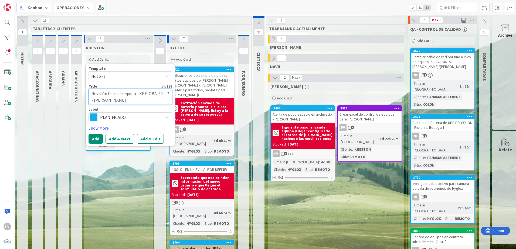
click at [136, 93] on textarea "Revisión fisica de equipo - KRE-OBA-30-LP - Leonel Quiroz" at bounding box center [130, 97] width 84 height 16
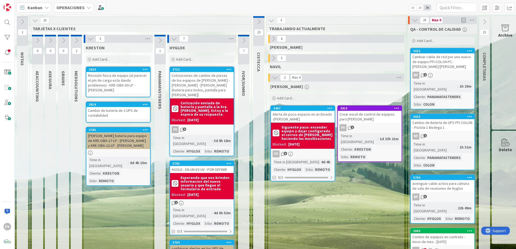
click at [142, 111] on div "Cambio de batería de 2 UPS de contabilidad" at bounding box center [118, 113] width 64 height 12
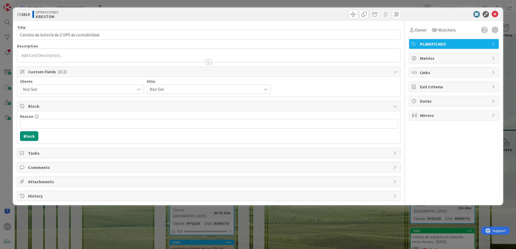
click at [58, 93] on span "Not Set" at bounding box center [77, 89] width 109 height 8
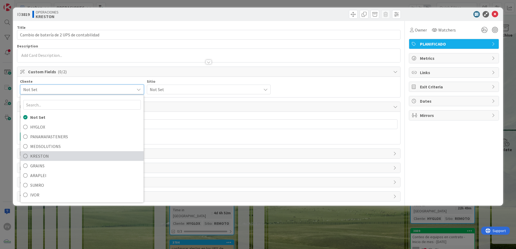
drag, startPoint x: 61, startPoint y: 152, endPoint x: 89, endPoint y: 146, distance: 28.1
click at [61, 152] on span "KRESTON" at bounding box center [85, 156] width 111 height 8
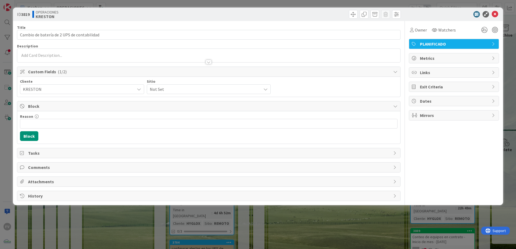
click at [192, 90] on span "Not Set" at bounding box center [204, 89] width 109 height 8
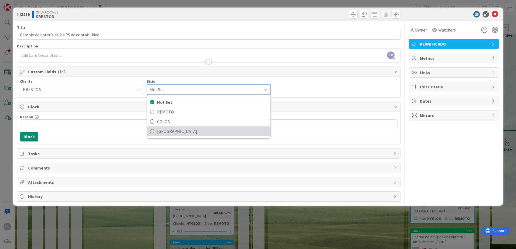
click at [182, 131] on span "[GEOGRAPHIC_DATA]" at bounding box center [212, 131] width 111 height 8
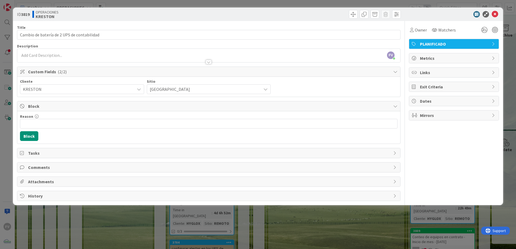
click at [160, 165] on div "ID 3819 OPERACIONES KRESTON Title 42 / 128 Cambio de batería de 2 UPS de contab…" at bounding box center [258, 124] width 516 height 249
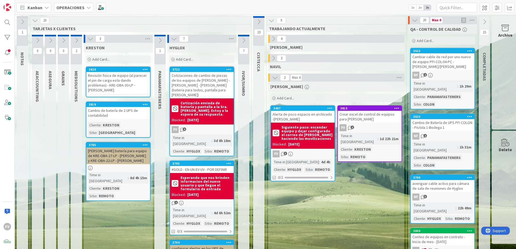
click at [134, 76] on div "Revisión fisica de equipo (al parecer el pin de carga esta dando problemas) - K…" at bounding box center [118, 83] width 64 height 22
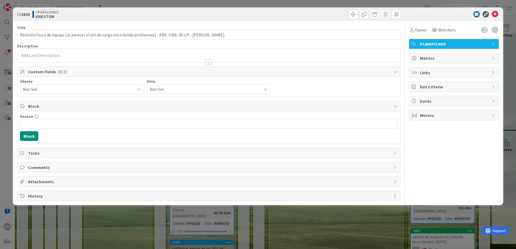
click at [68, 85] on span "Not Set" at bounding box center [77, 89] width 109 height 8
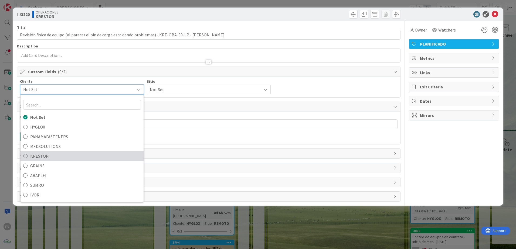
click at [61, 158] on span "KRESTON" at bounding box center [85, 156] width 111 height 8
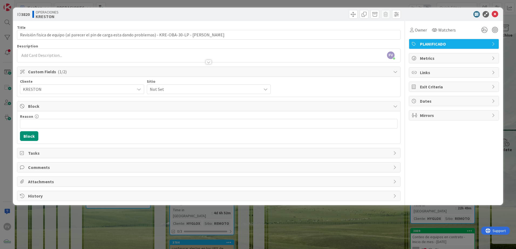
click at [166, 90] on span "Not Set" at bounding box center [204, 89] width 109 height 8
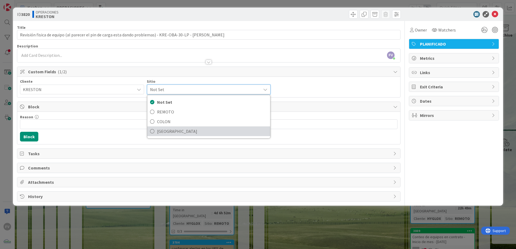
click at [168, 132] on span "[GEOGRAPHIC_DATA]" at bounding box center [212, 131] width 111 height 8
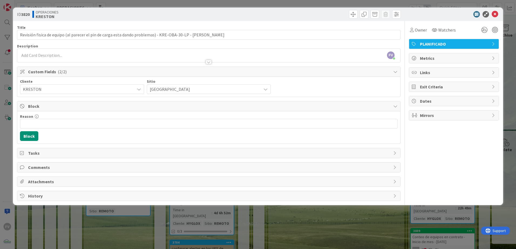
click at [158, 165] on div "ID 3820 OPERACIONES KRESTON Title 107 / 128 Revisión fisica de equipo (al parec…" at bounding box center [258, 124] width 516 height 249
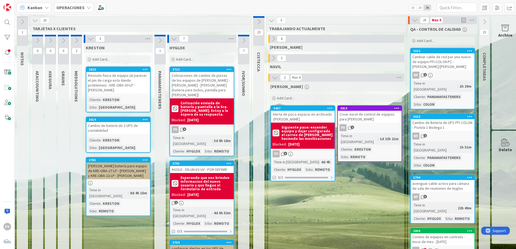
click at [366, 20] on div "20 Max 0" at bounding box center [442, 20] width 69 height 8
click at [366, 18] on icon at bounding box center [415, 20] width 6 height 6
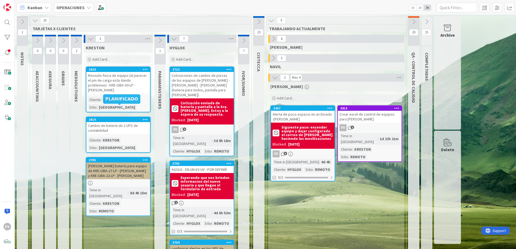
click at [117, 122] on div "Cambio de batería de 2 UPS de contabilidad" at bounding box center [118, 128] width 64 height 12
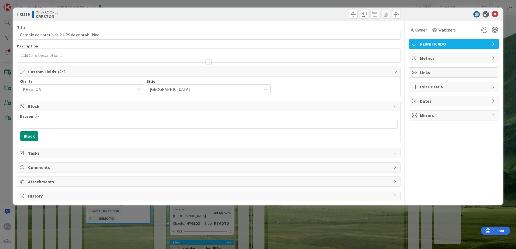
click at [35, 104] on span "Block" at bounding box center [209, 106] width 362 height 6
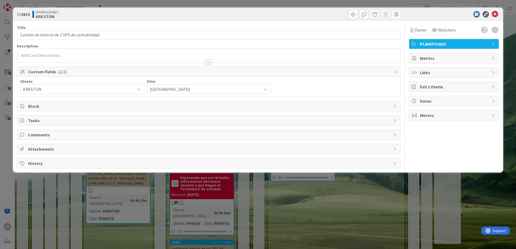
click at [38, 129] on div "Title 42 / 128 Cambio de batería de 2 UPS de contabilidad Description Owner Wat…" at bounding box center [208, 95] width 383 height 148
click at [39, 115] on div "Title 42 / 128 Cambio de batería de 2 UPS de contabilidad Description Owner Wat…" at bounding box center [208, 95] width 383 height 148
click at [40, 119] on span "Tasks" at bounding box center [209, 120] width 362 height 6
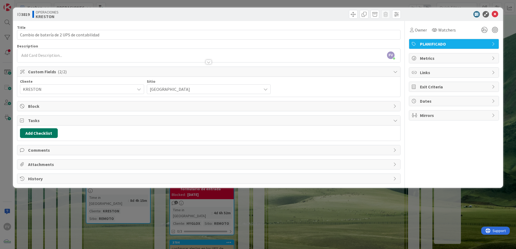
click at [40, 133] on button "Add Checklist" at bounding box center [39, 133] width 38 height 10
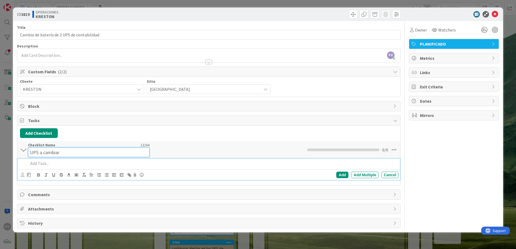
click at [61, 148] on input "UPS a cambiar" at bounding box center [88, 153] width 121 height 10
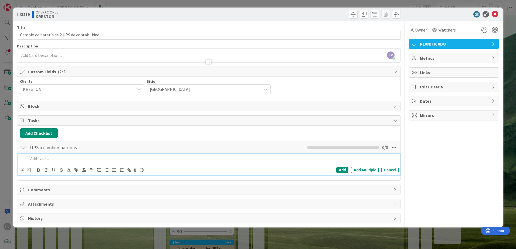
click at [63, 159] on p at bounding box center [212, 159] width 368 height 6
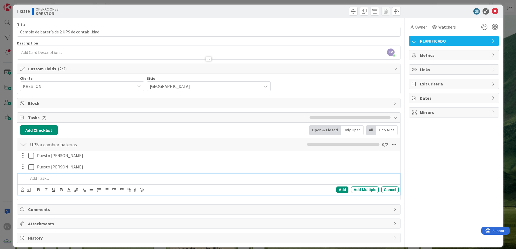
scroll to position [9, 0]
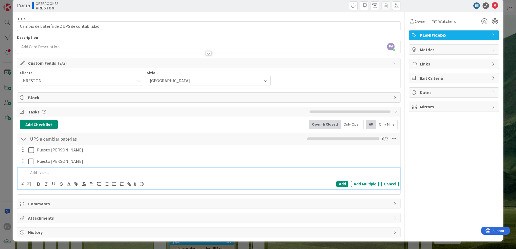
click at [56, 165] on div "Attachments" at bounding box center [208, 218] width 383 height 10
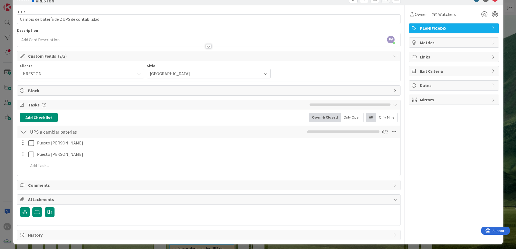
scroll to position [18, 0]
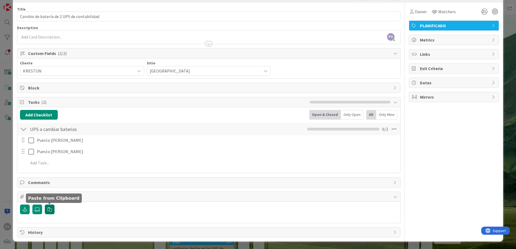
click at [49, 165] on icon "button" at bounding box center [49, 209] width 4 height 4
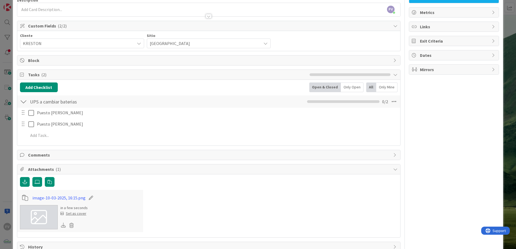
scroll to position [60, 0]
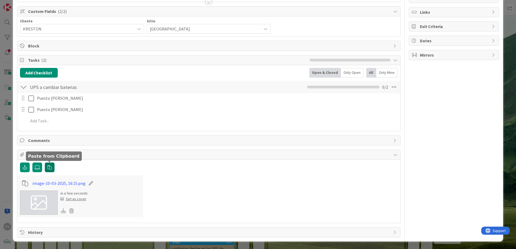
click at [53, 165] on button "button" at bounding box center [50, 168] width 10 height 10
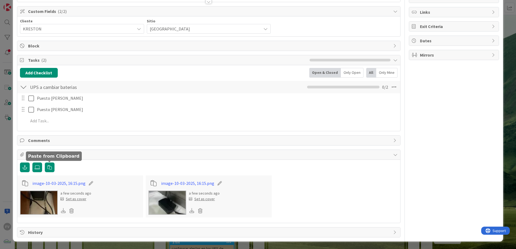
click at [6, 139] on div "ID 3819 OPERACIONES KRESTON Title 42 / 128 Cambio de batería de 2 UPS de contab…" at bounding box center [258, 124] width 516 height 249
